Goal: Information Seeking & Learning: Learn about a topic

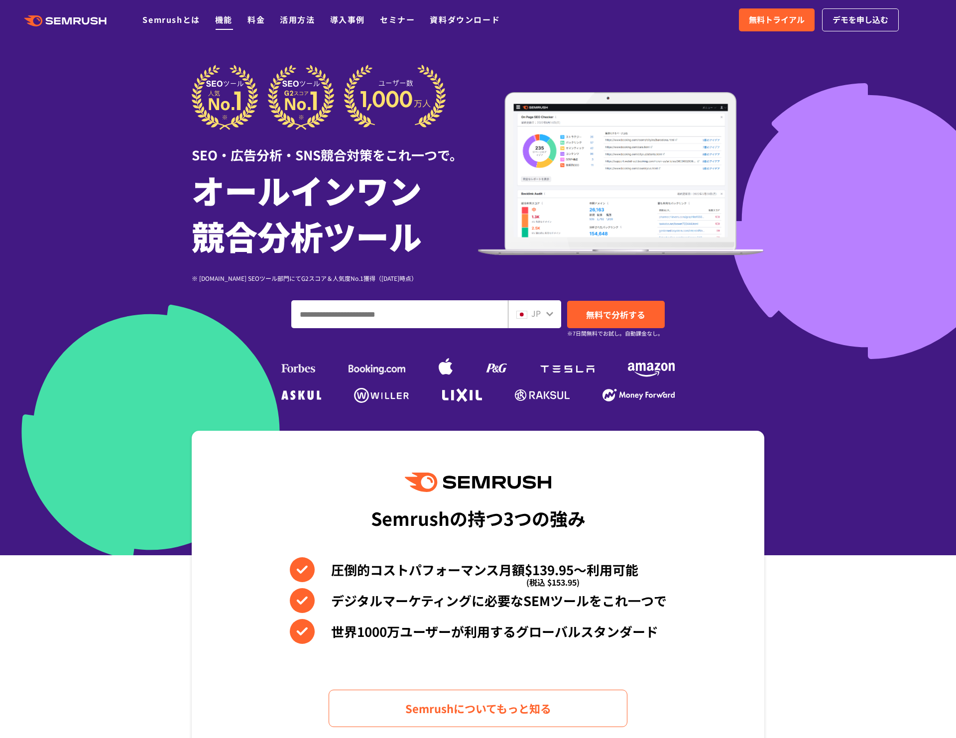
click at [221, 22] on link "機能" at bounding box center [223, 19] width 17 height 12
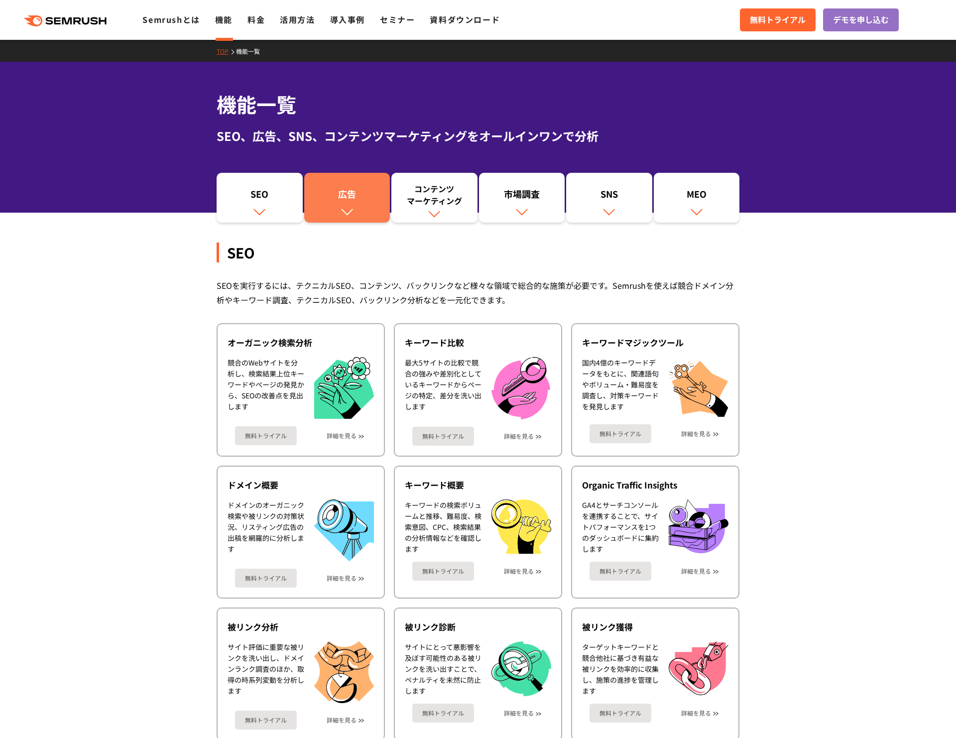
click at [355, 189] on div "広告" at bounding box center [347, 196] width 76 height 17
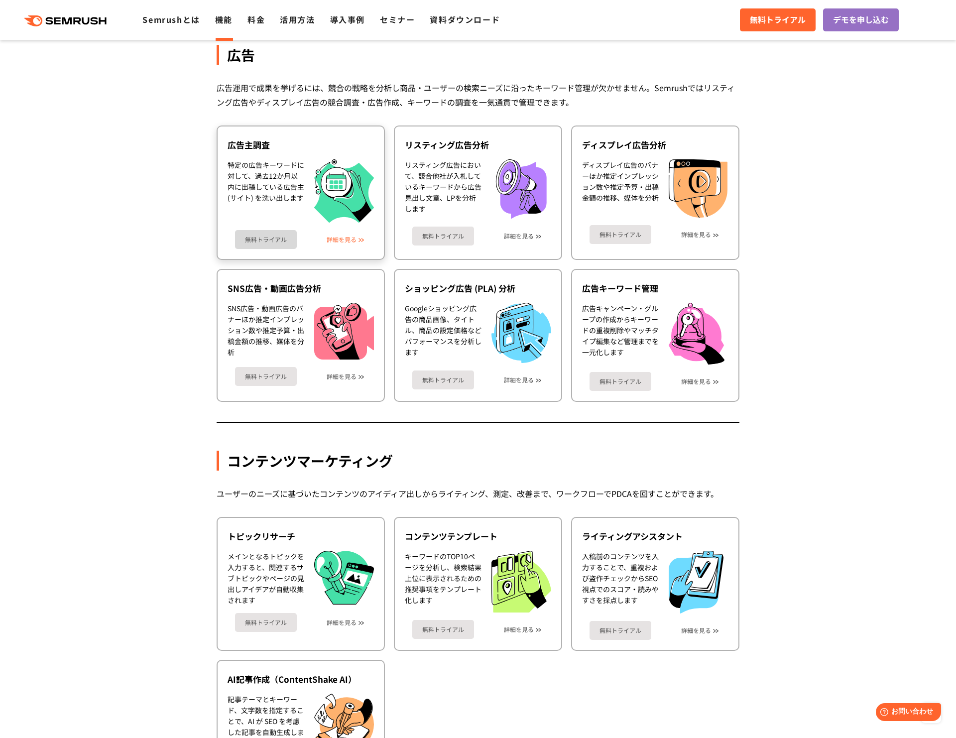
click at [335, 238] on link "詳細を見る" at bounding box center [342, 239] width 30 height 7
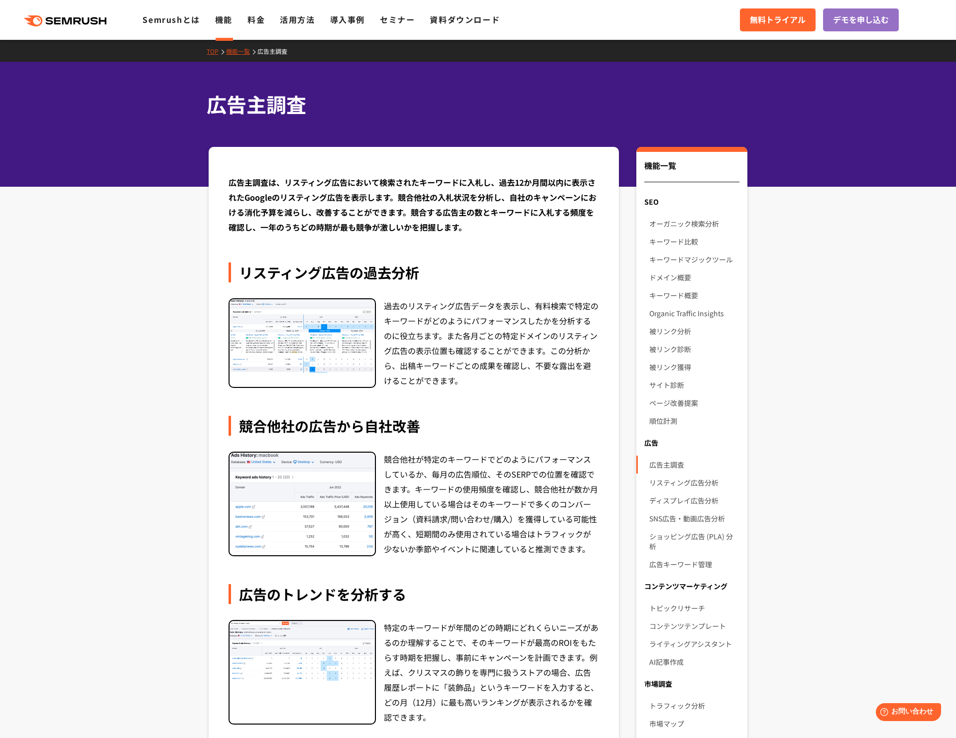
scroll to position [7, 0]
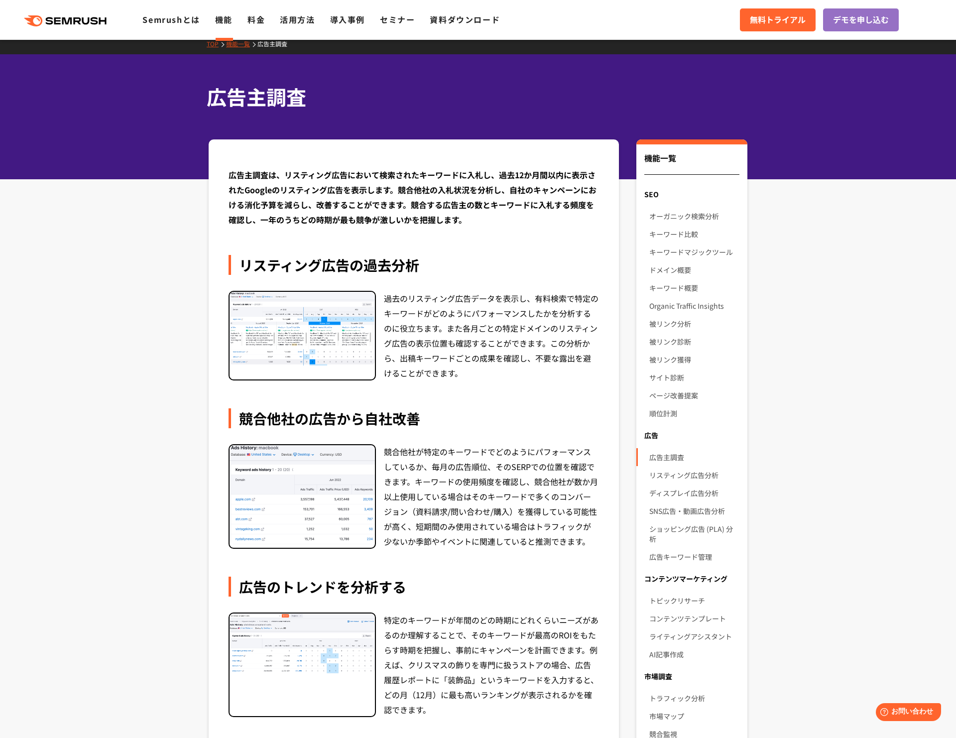
click at [83, 21] on icon at bounding box center [86, 20] width 7 height 7
